Goal: Information Seeking & Learning: Learn about a topic

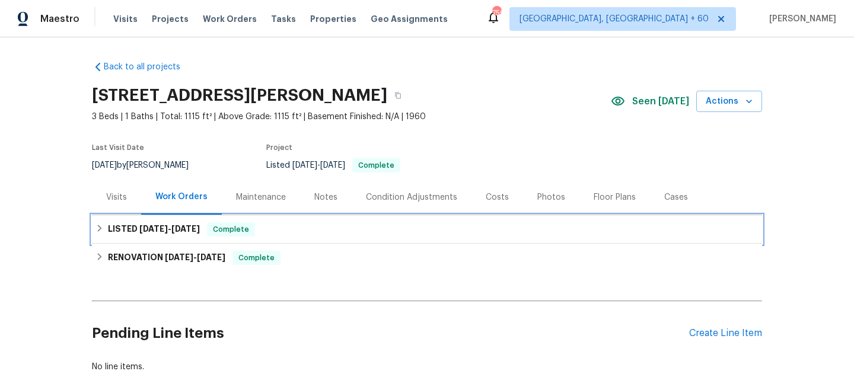
click at [275, 228] on div "LISTED [DATE] - [DATE] Complete" at bounding box center [426, 229] width 663 height 14
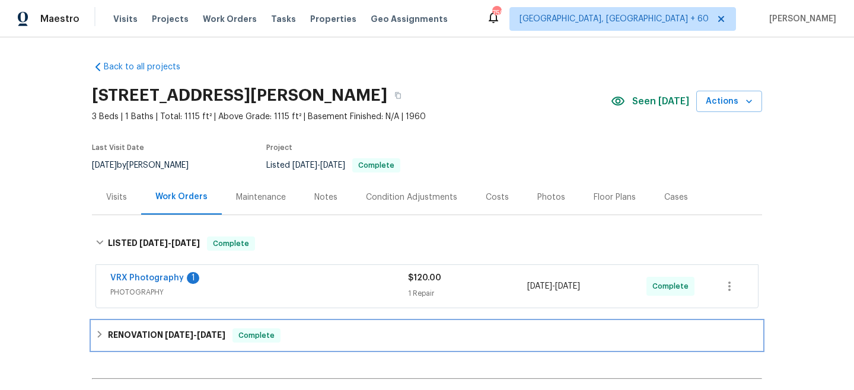
click at [292, 326] on div "RENOVATION [DATE] - [DATE] Complete" at bounding box center [427, 335] width 670 height 28
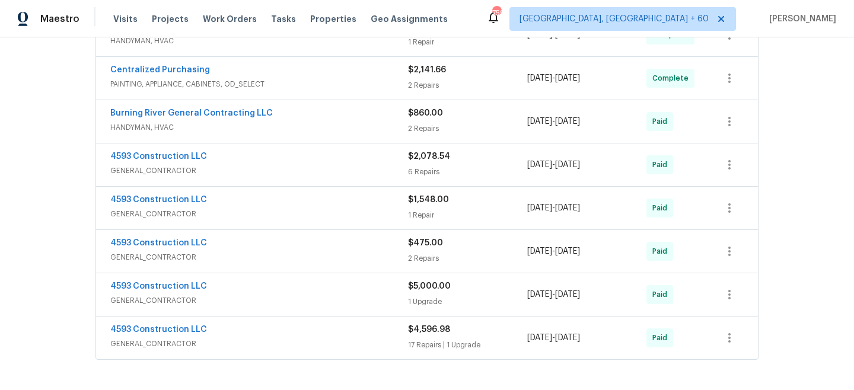
scroll to position [371, 0]
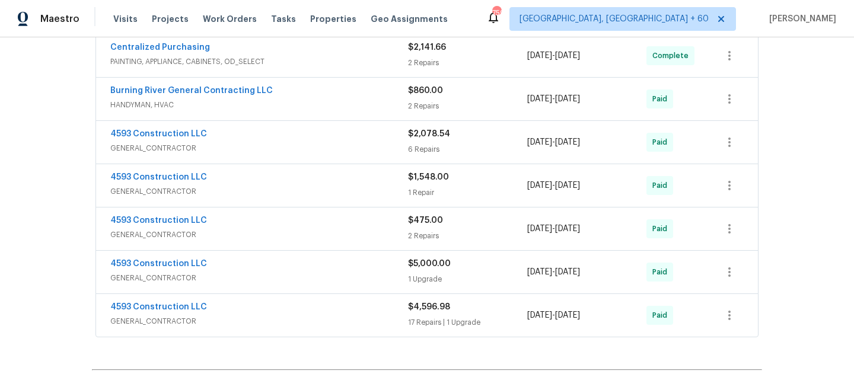
click at [410, 321] on div "17 Repairs | 1 Upgrade" at bounding box center [467, 323] width 119 height 12
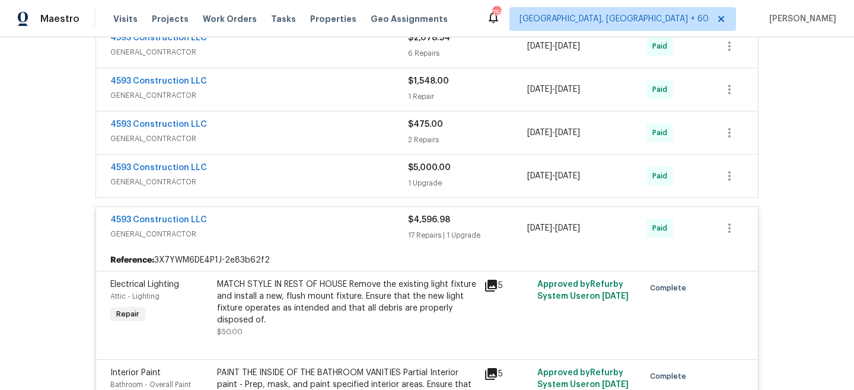
scroll to position [490, 0]
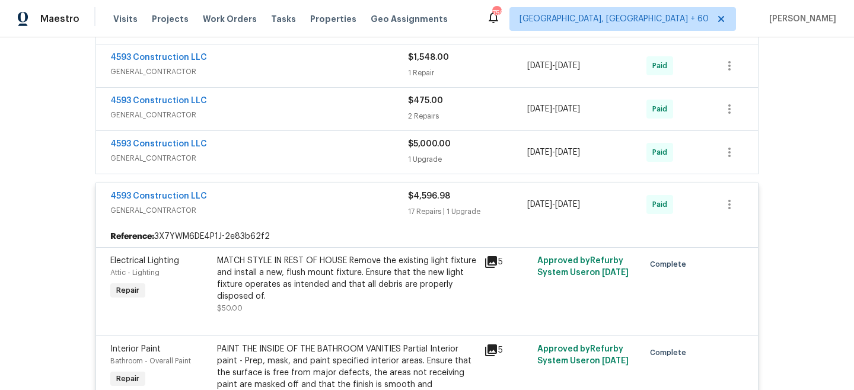
click at [339, 197] on div "4593 Construction LLC" at bounding box center [259, 197] width 298 height 14
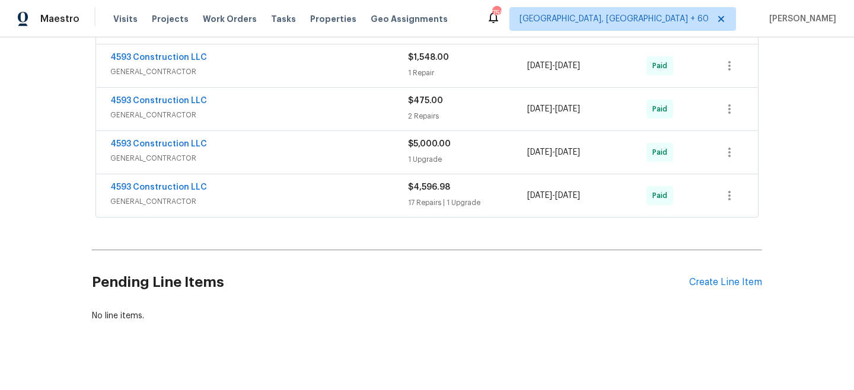
click at [380, 157] on span "GENERAL_CONTRACTOR" at bounding box center [259, 158] width 298 height 12
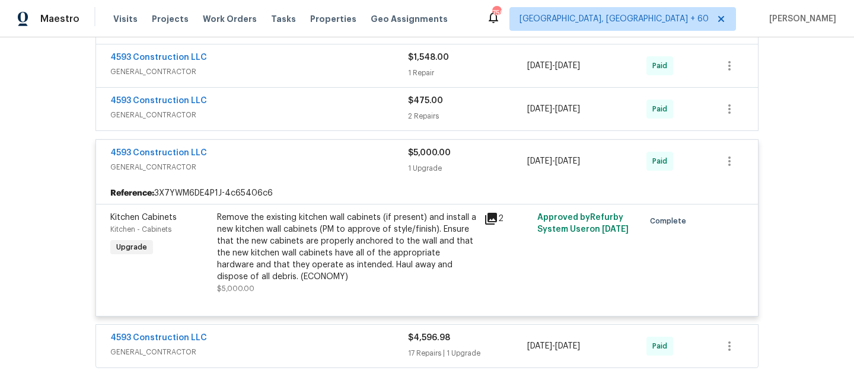
click at [380, 157] on div "4593 Construction LLC" at bounding box center [259, 154] width 298 height 14
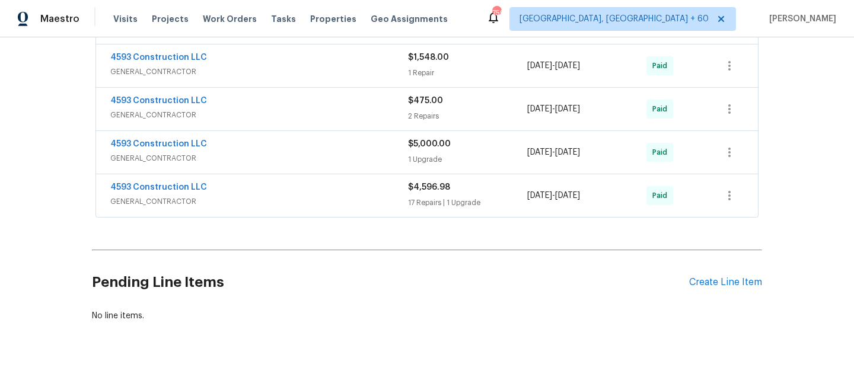
click at [381, 109] on span "GENERAL_CONTRACTOR" at bounding box center [259, 115] width 298 height 12
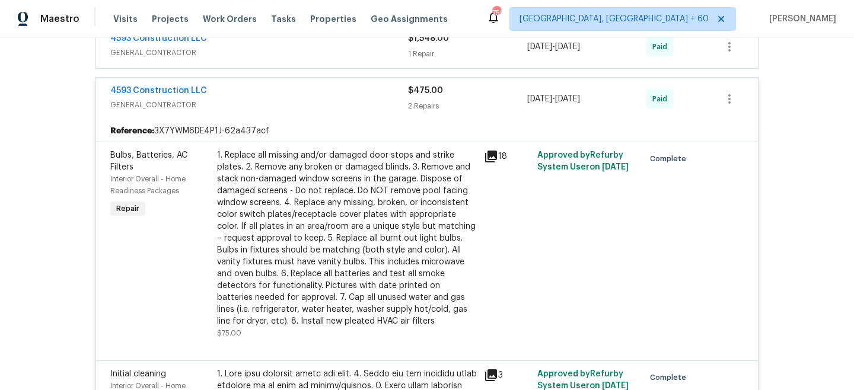
scroll to position [497, 0]
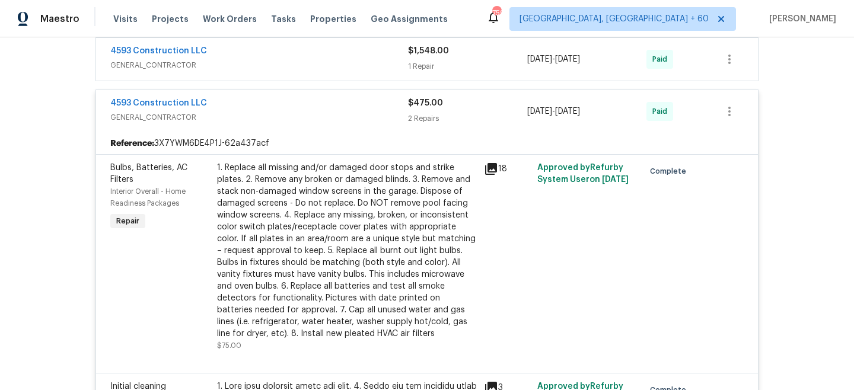
click at [363, 125] on div "4593 Construction LLC GENERAL_CONTRACTOR" at bounding box center [259, 111] width 298 height 28
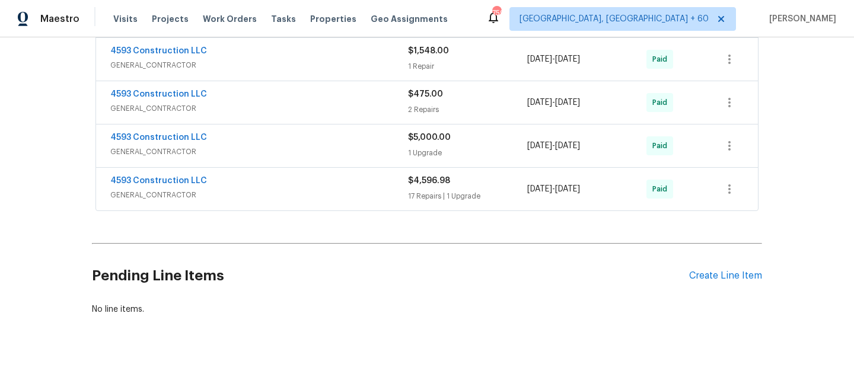
click at [371, 63] on span "GENERAL_CONTRACTOR" at bounding box center [259, 65] width 298 height 12
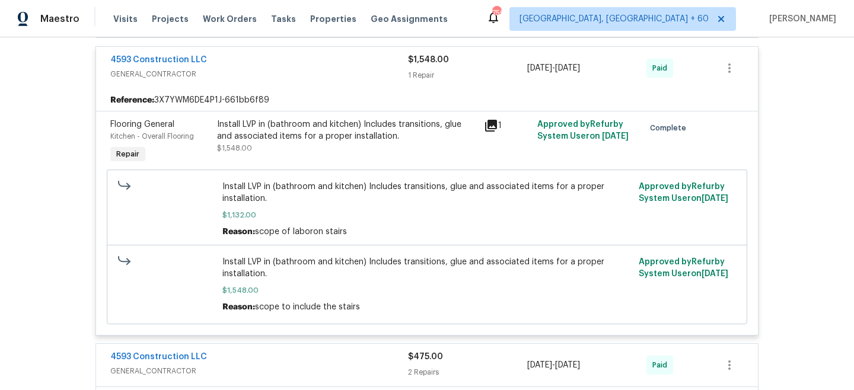
click at [368, 71] on span "GENERAL_CONTRACTOR" at bounding box center [259, 74] width 298 height 12
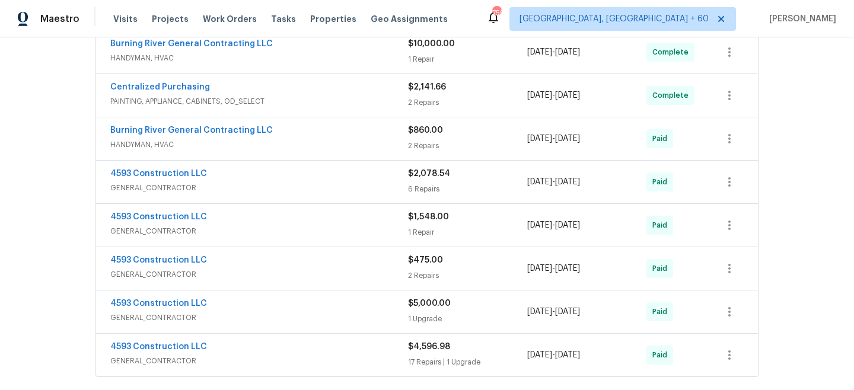
scroll to position [323, 0]
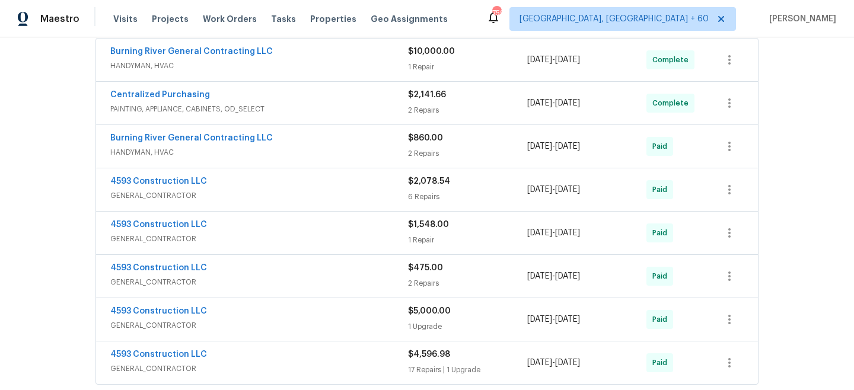
click at [374, 145] on div "Burning River General Contracting LLC" at bounding box center [259, 139] width 298 height 14
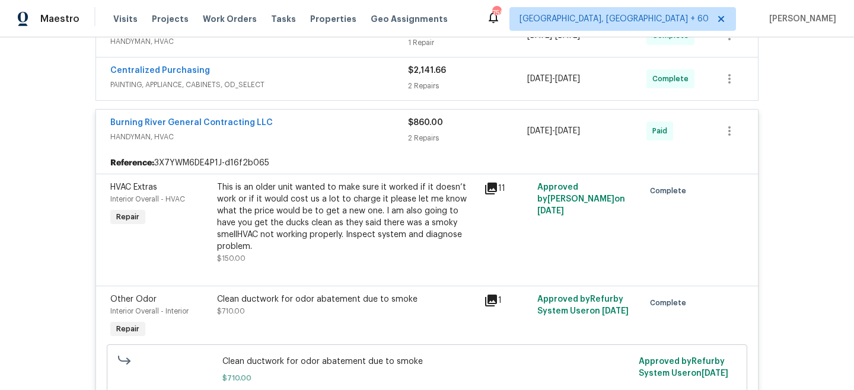
scroll to position [337, 0]
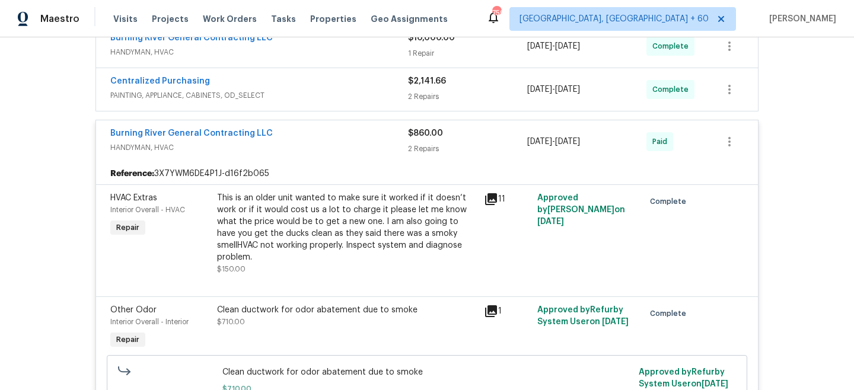
click at [373, 143] on span "HANDYMAN, HVAC" at bounding box center [259, 148] width 298 height 12
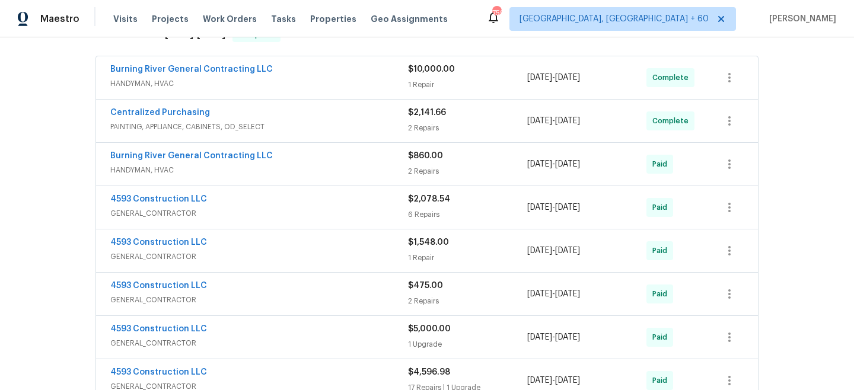
scroll to position [298, 0]
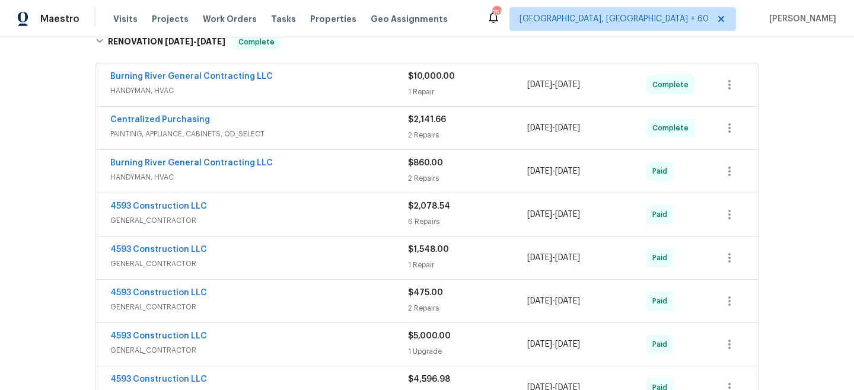
click at [374, 83] on div "Burning River General Contracting LLC" at bounding box center [259, 78] width 298 height 14
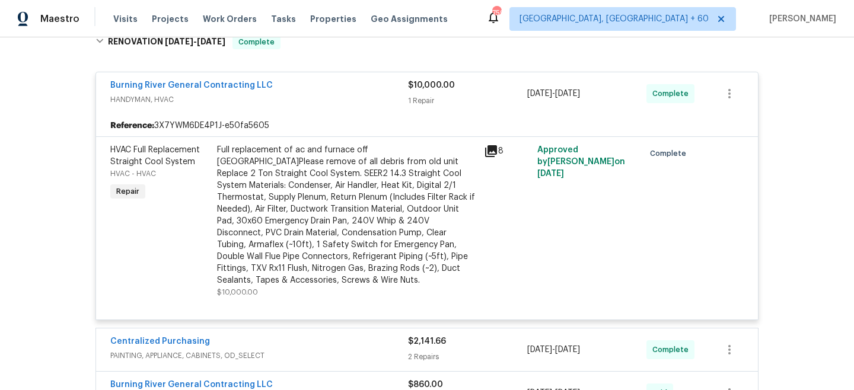
click at [375, 98] on span "HANDYMAN, HVAC" at bounding box center [259, 100] width 298 height 12
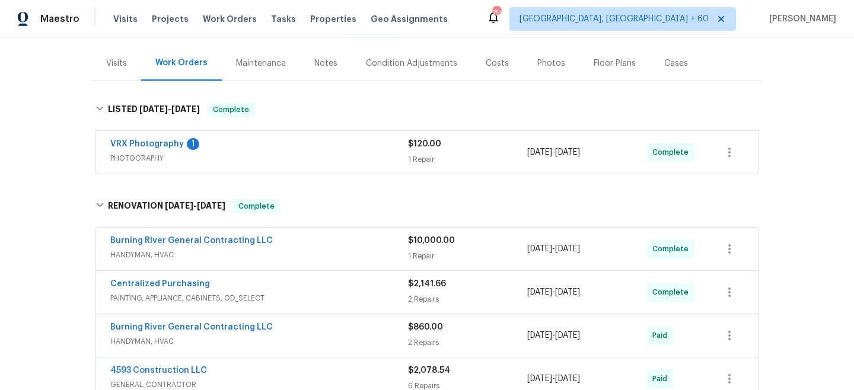
scroll to position [133, 0]
